Goal: Obtain resource: Obtain resource

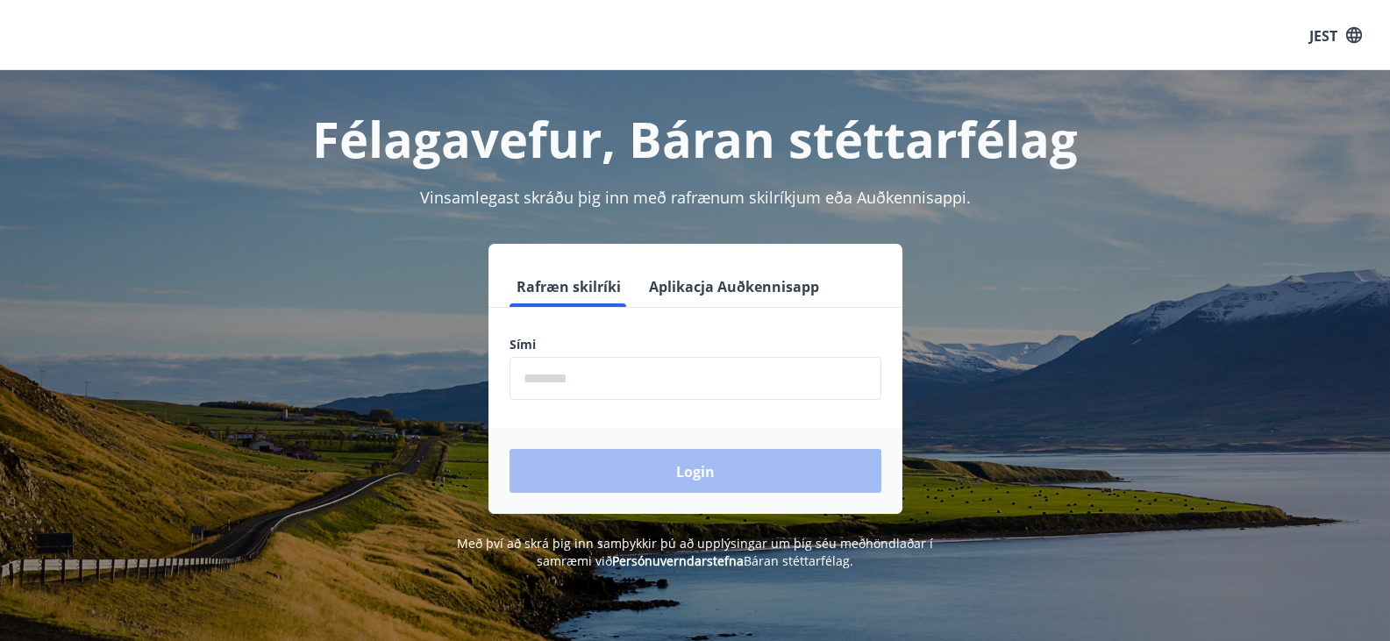
click at [578, 380] on input "phone" at bounding box center [696, 378] width 372 height 43
paste input "********"
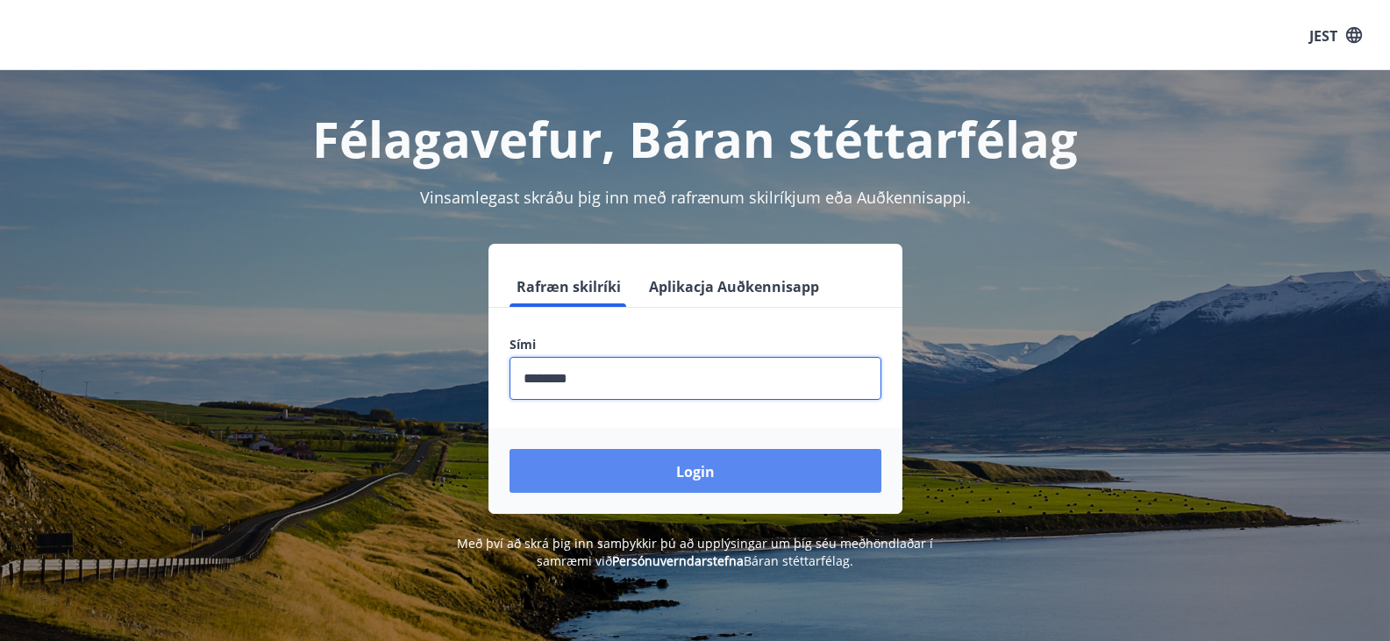
type input "********"
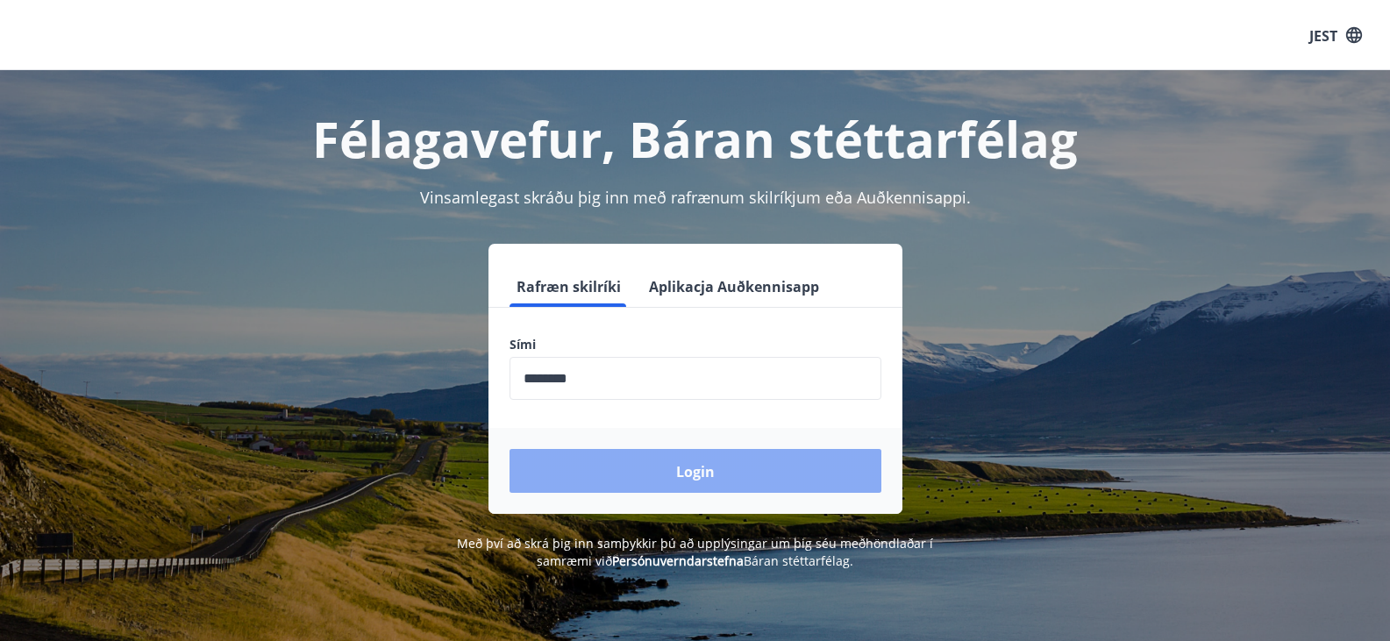
click at [706, 464] on font "Login" at bounding box center [695, 471] width 39 height 19
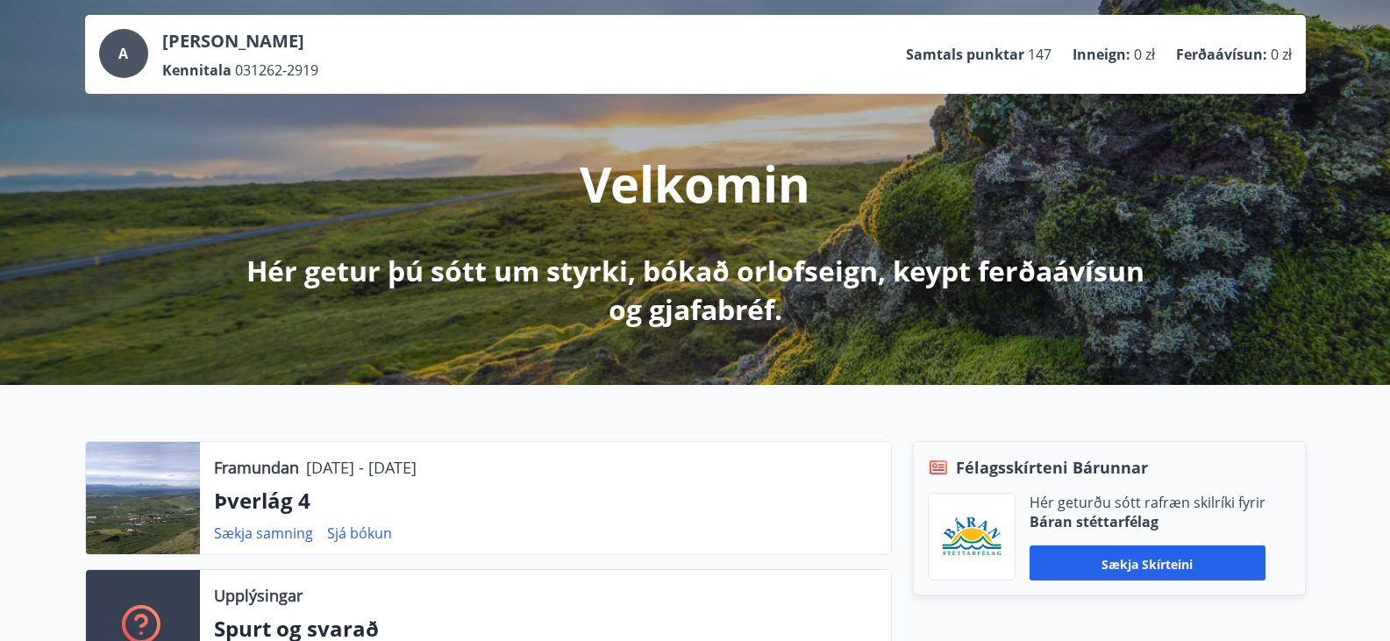
scroll to position [175, 0]
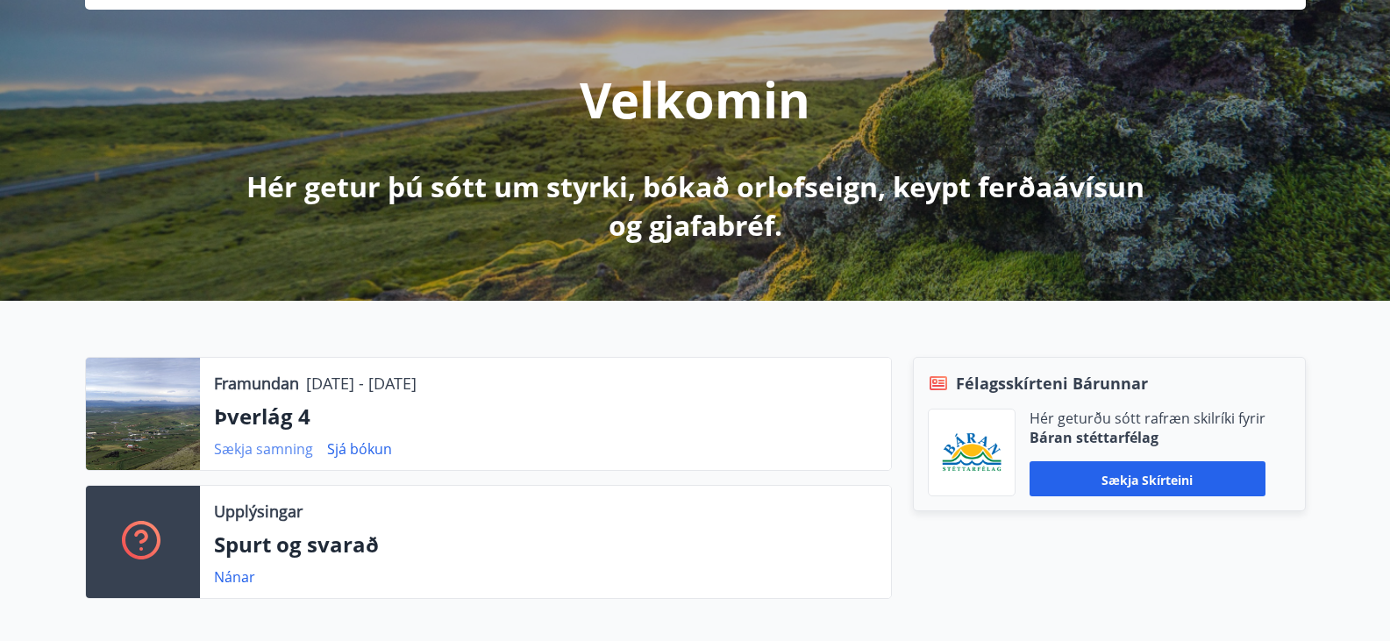
drag, startPoint x: 209, startPoint y: 452, endPoint x: 315, endPoint y: 456, distance: 106.2
click at [315, 456] on div "Framundan [DATE] - [DATE] Þverlág 4 Sækja samning Sjá bókun" at bounding box center [545, 414] width 691 height 112
copy font "Sækja samning"
drag, startPoint x: 413, startPoint y: 448, endPoint x: 329, endPoint y: 461, distance: 85.2
click at [329, 461] on div "Framundan [DATE] - [DATE] Þverlág 4 Sækja samning Sjá bókun" at bounding box center [545, 414] width 691 height 112
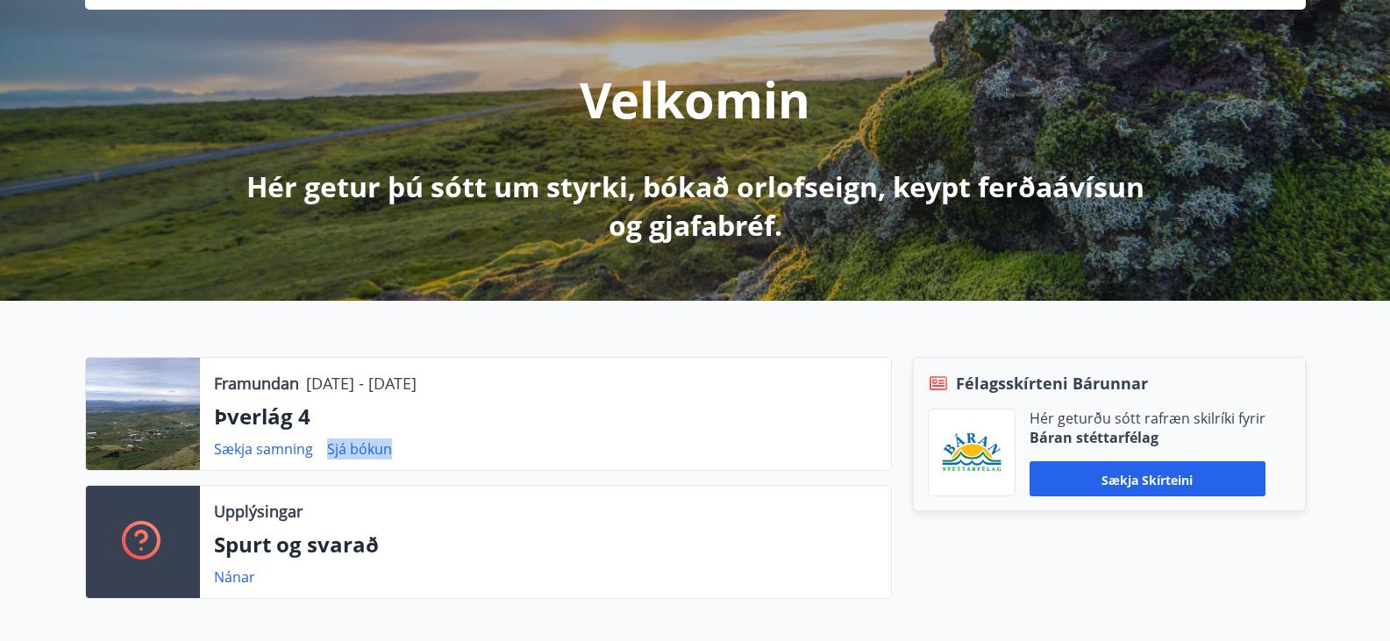
copy font "Sjá bókun"
click at [375, 442] on font "Sjá bókun" at bounding box center [359, 448] width 65 height 19
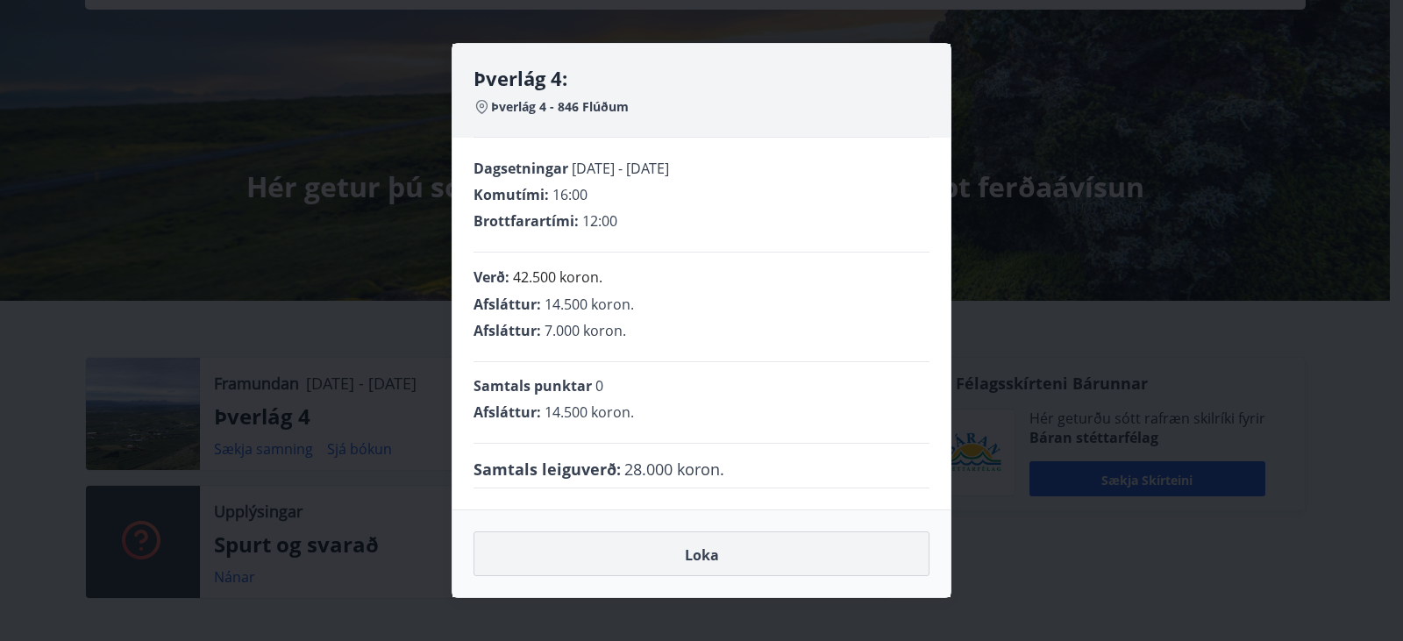
click at [745, 543] on button "Loka" at bounding box center [702, 555] width 456 height 46
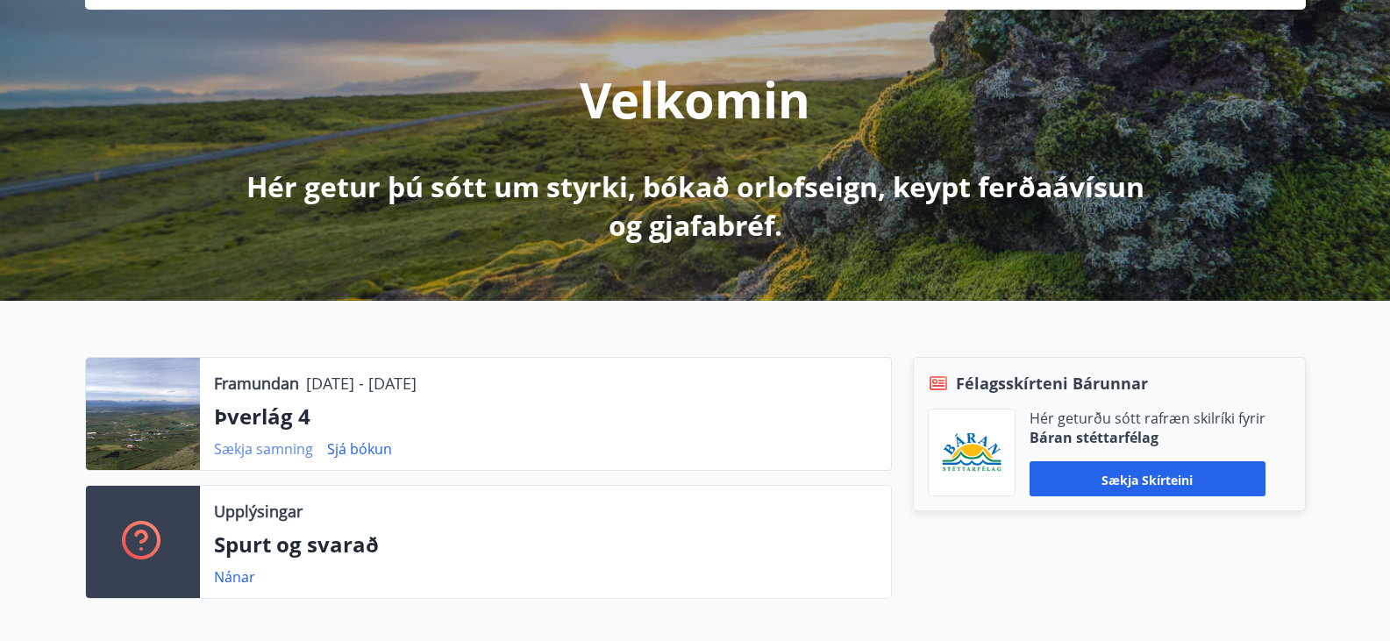
click at [276, 454] on font "Sækja samning" at bounding box center [263, 448] width 99 height 19
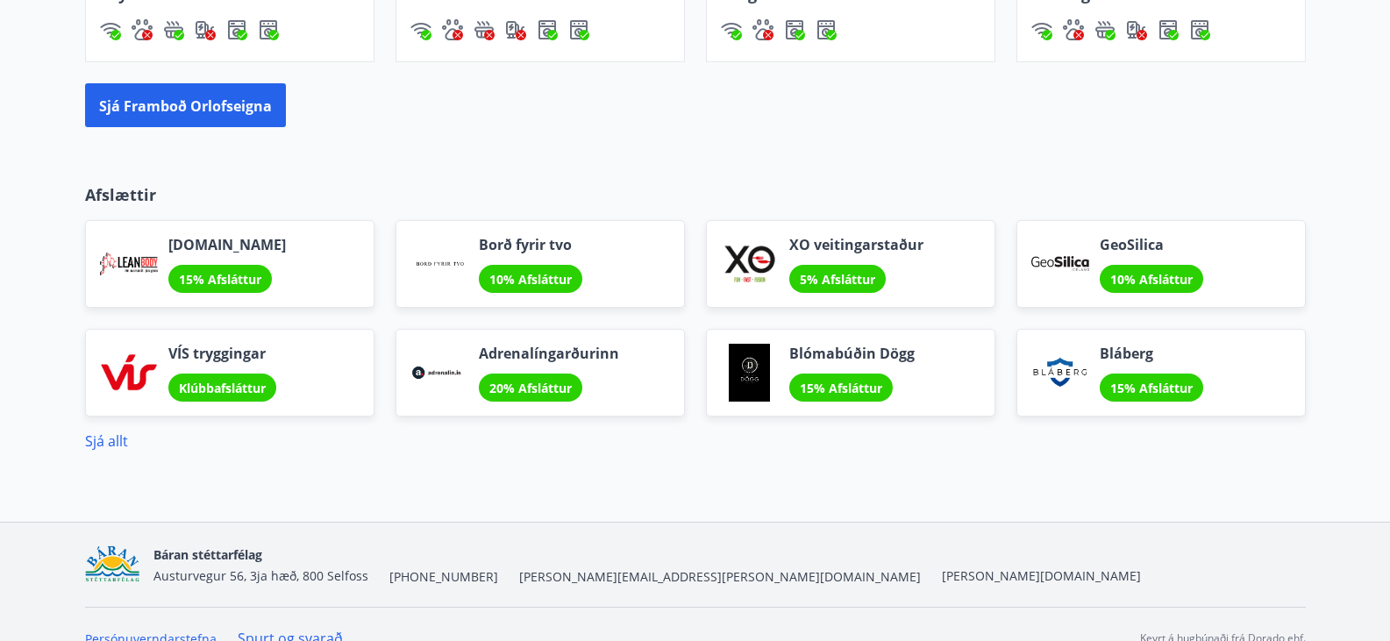
scroll to position [1482, 0]
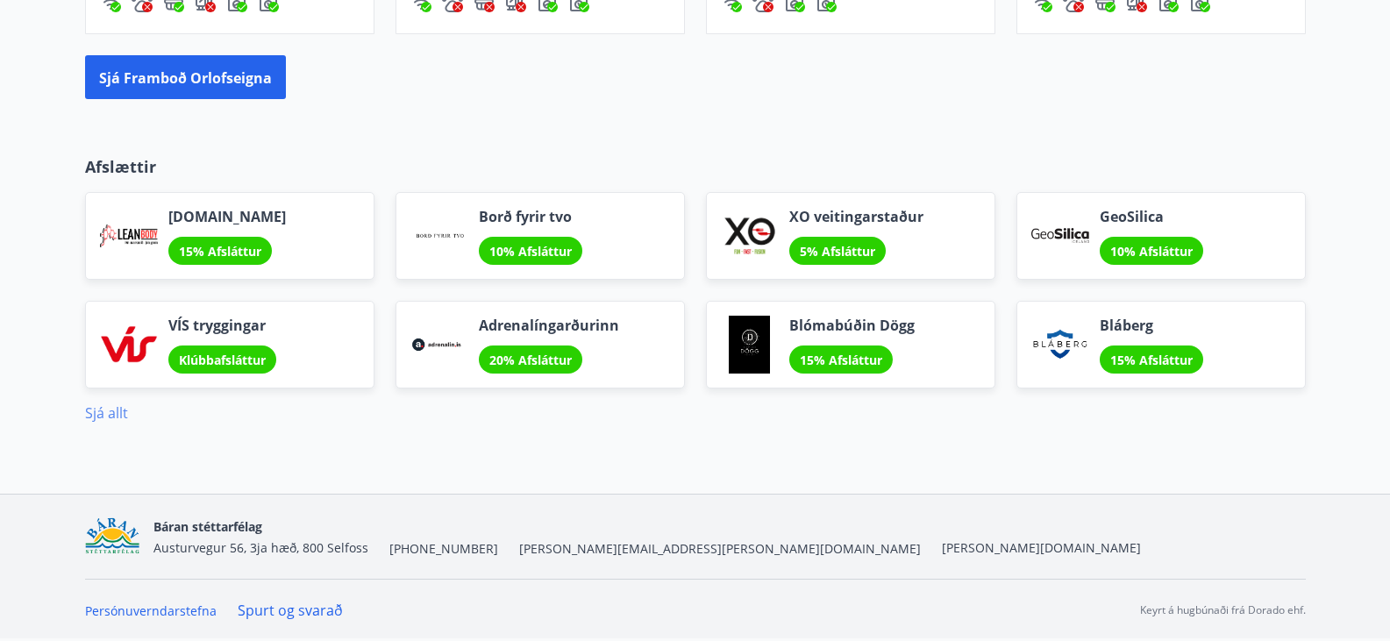
click at [96, 415] on font "Sjá allt" at bounding box center [106, 413] width 43 height 19
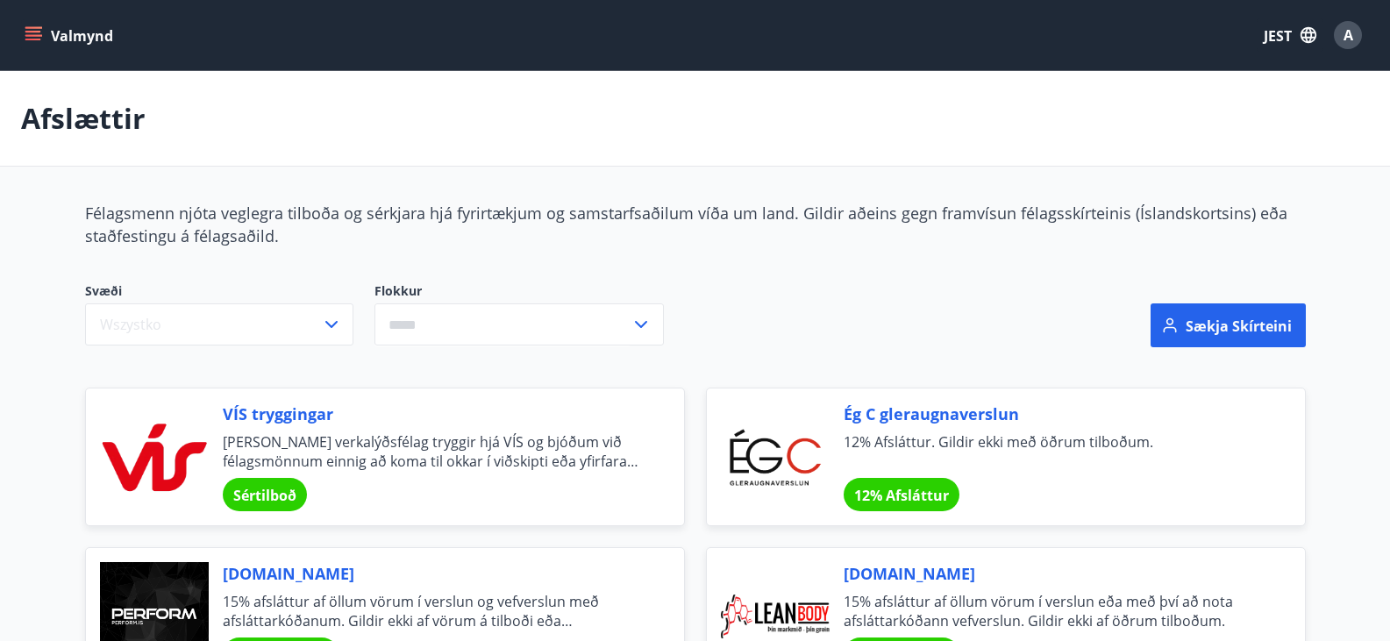
click at [1344, 43] on font "A" at bounding box center [1349, 34] width 10 height 19
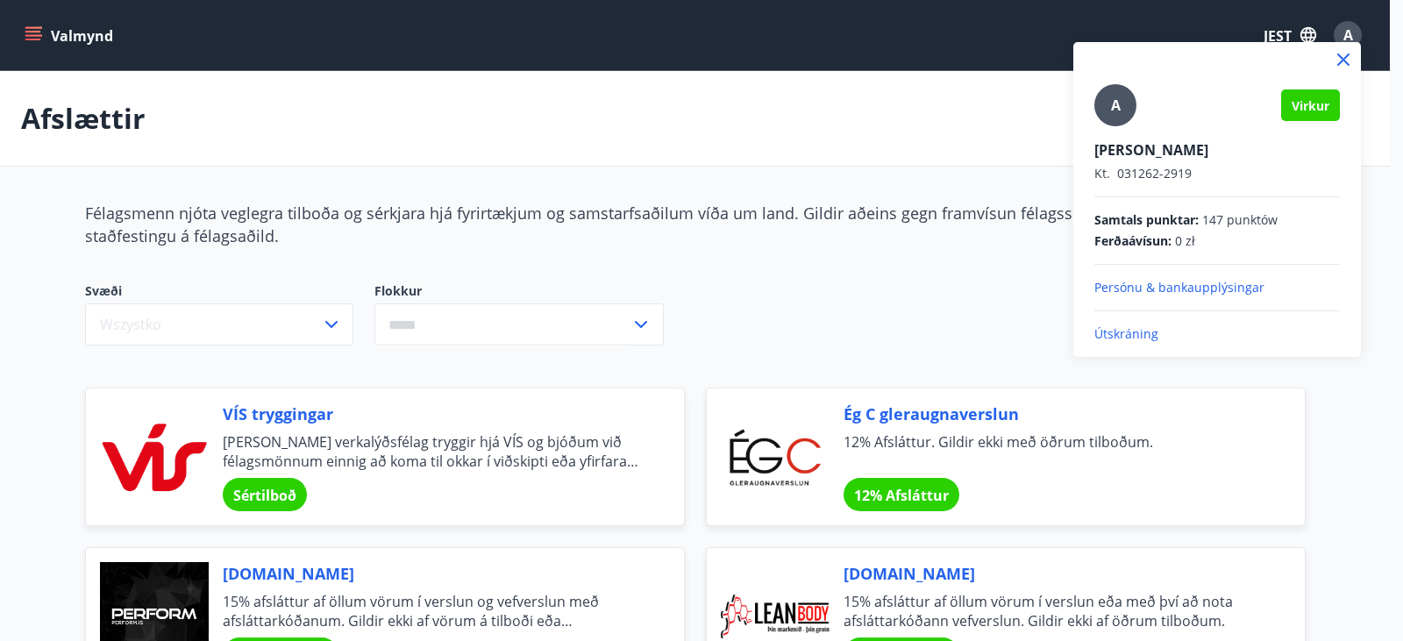
click at [1140, 338] on font "Útskráning" at bounding box center [1127, 333] width 64 height 17
